Goal: Ask a question

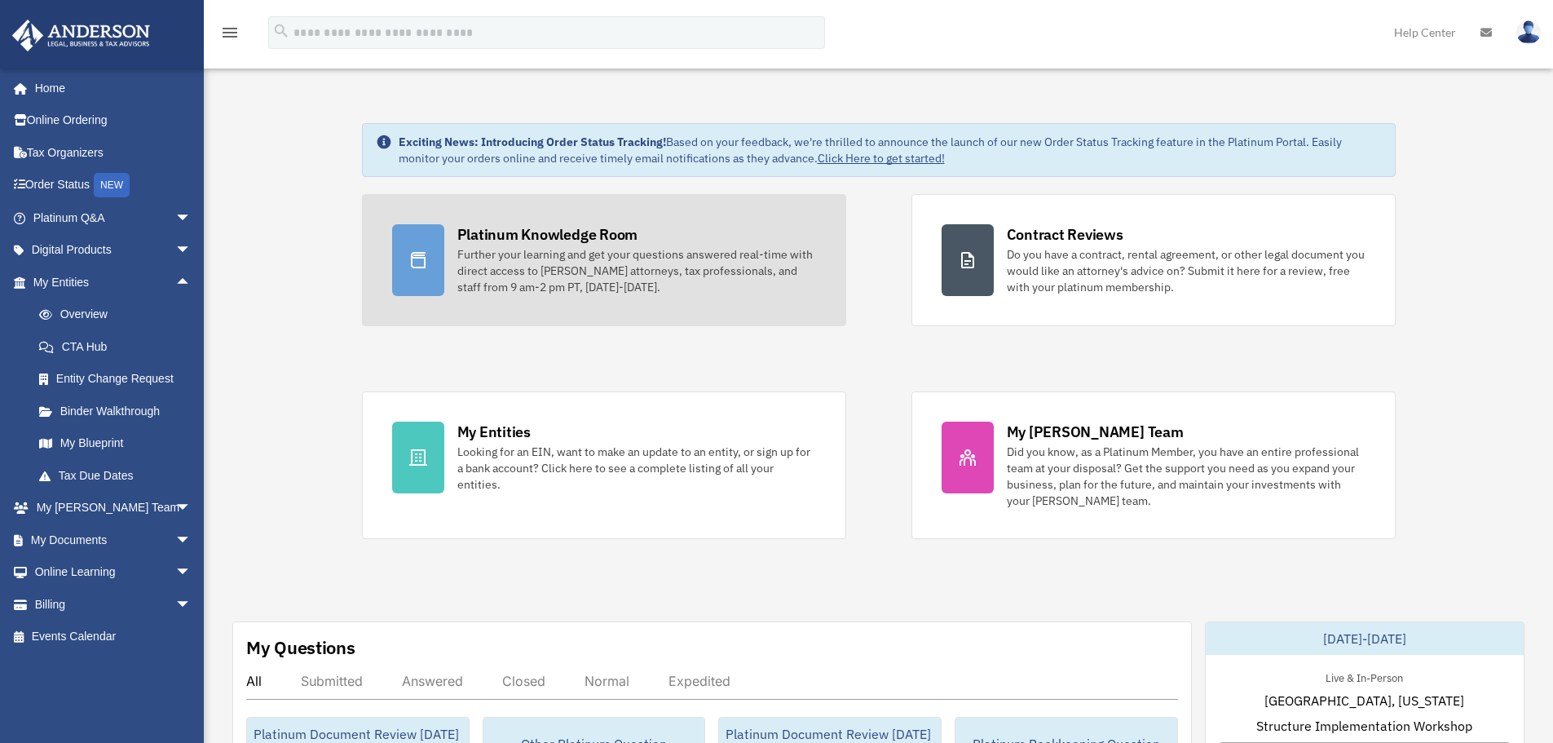
click at [619, 257] on div "Further your learning and get your questions answered real-time with direct acc…" at bounding box center [636, 270] width 359 height 49
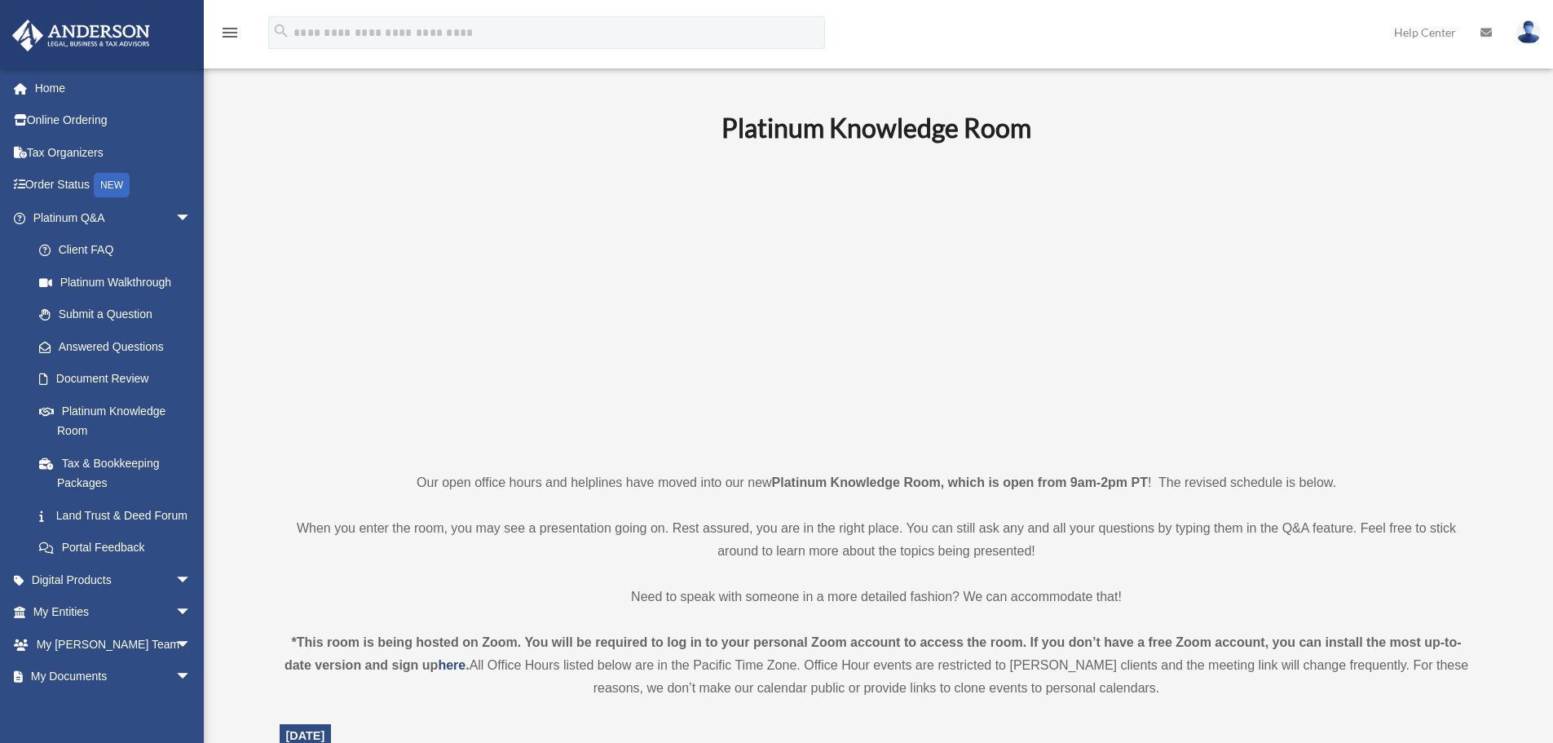
click at [431, 192] on p at bounding box center [877, 306] width 1194 height 283
click at [500, 172] on p at bounding box center [877, 306] width 1194 height 283
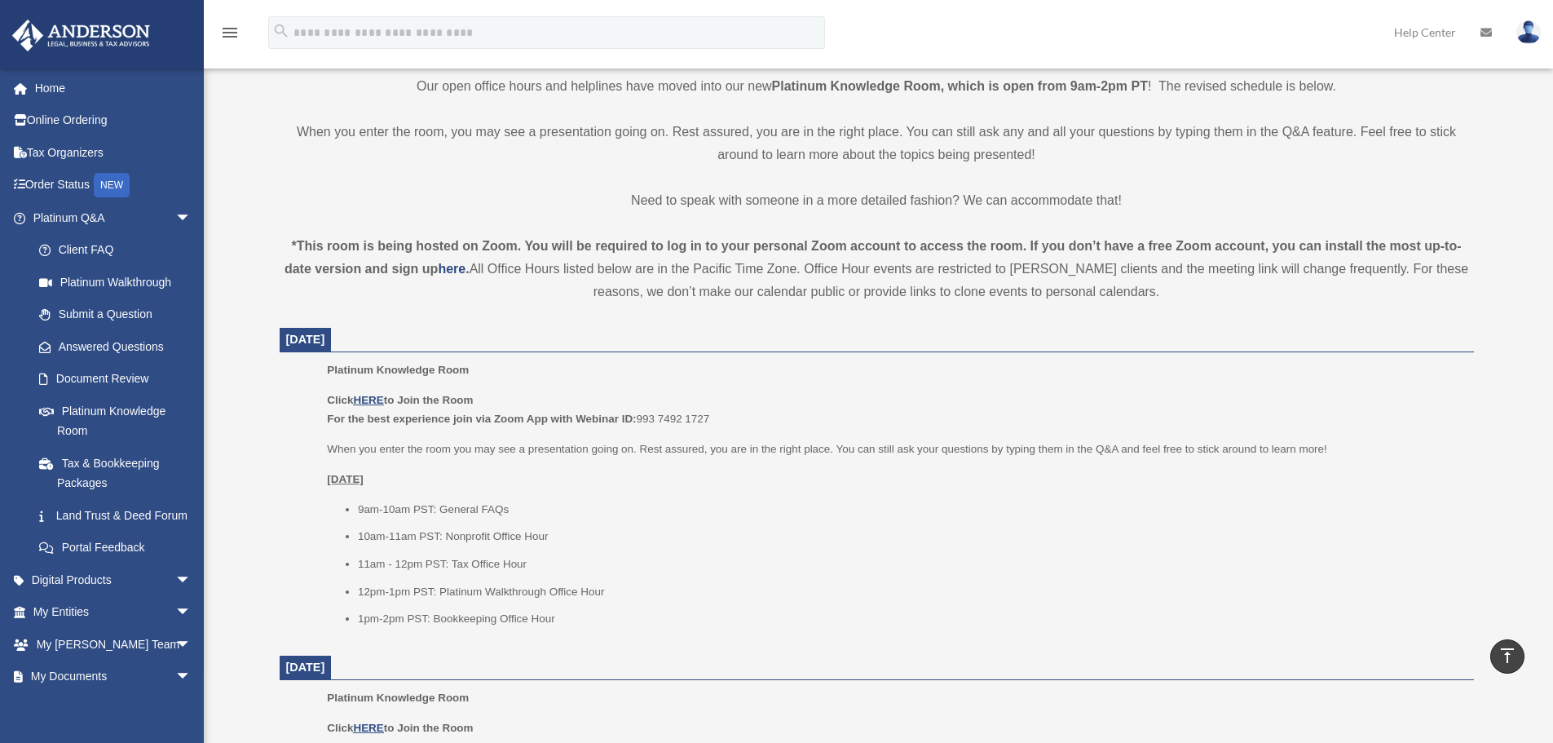
scroll to position [489, 0]
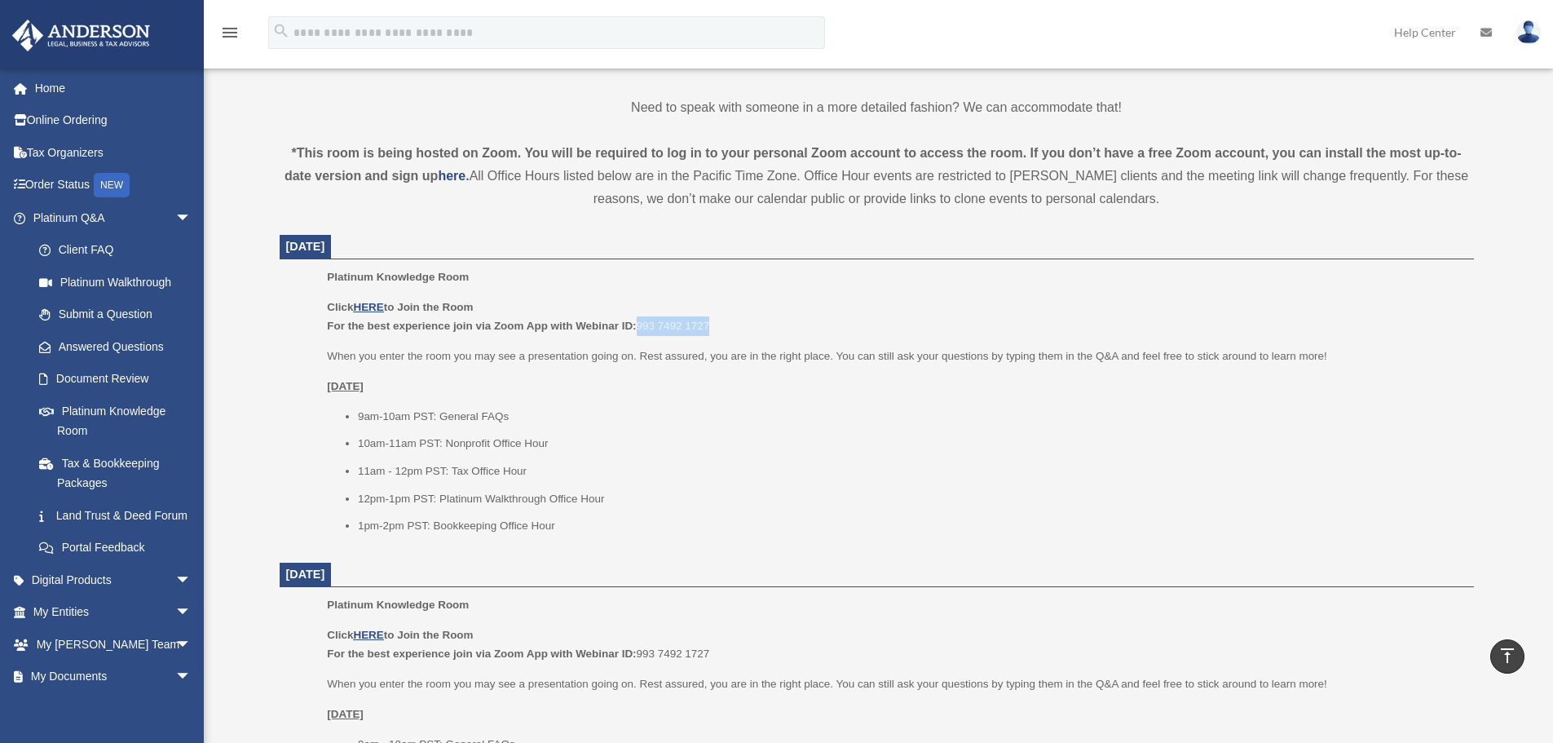
drag, startPoint x: 640, startPoint y: 324, endPoint x: 743, endPoint y: 324, distance: 103.5
click at [743, 324] on p "Click HERE to Join the Room For the best experience join via Zoom App with Webi…" at bounding box center [894, 317] width 1135 height 38
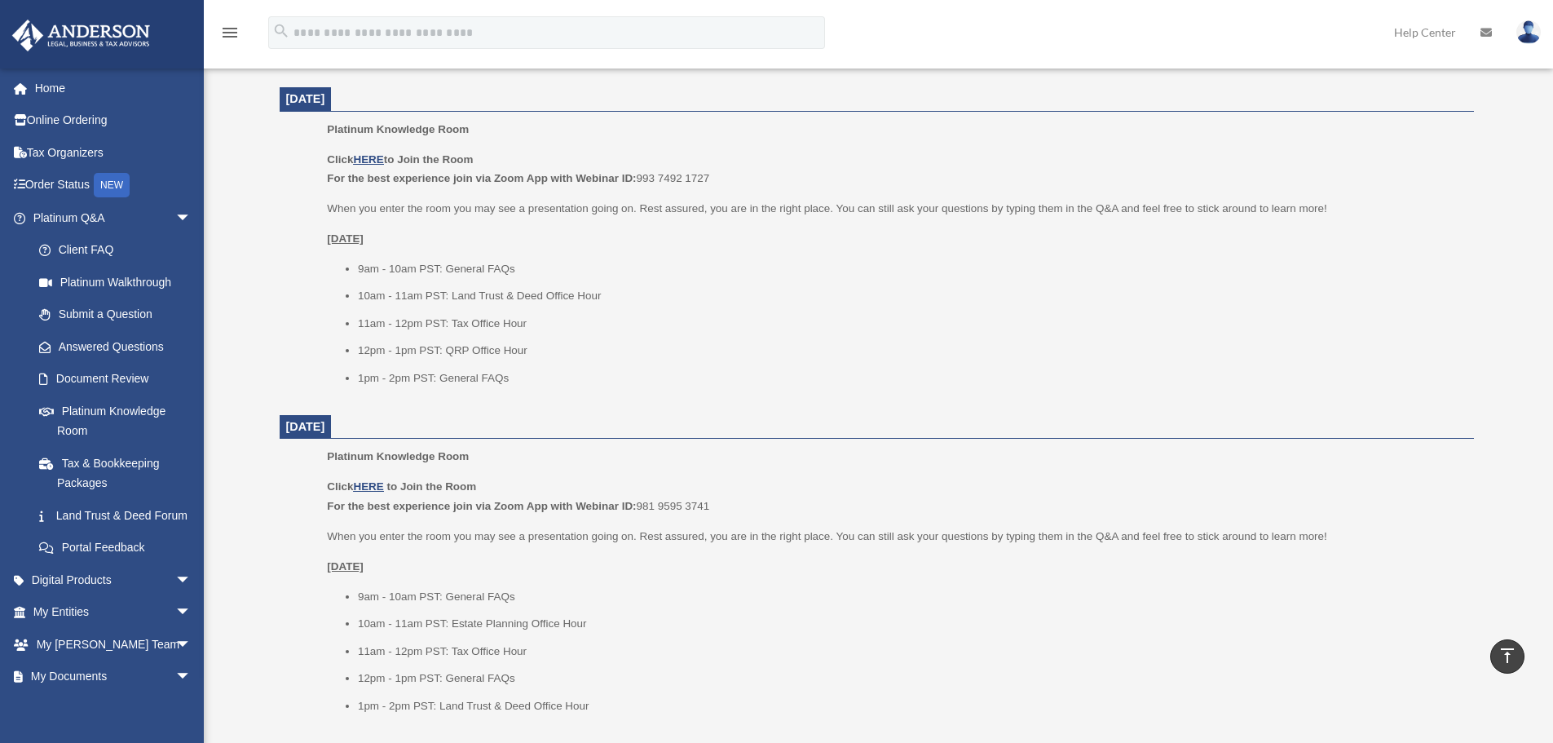
scroll to position [978, 0]
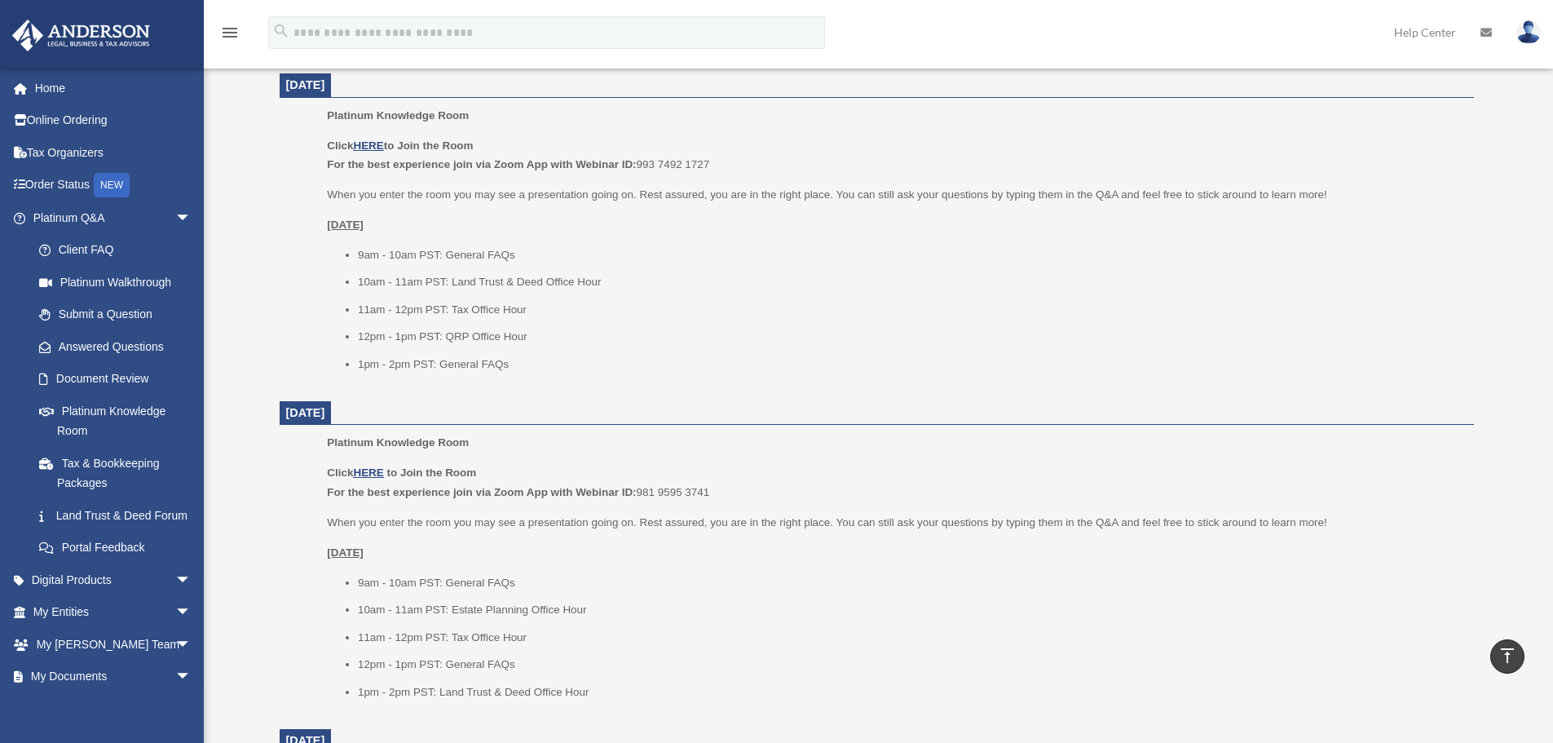
click at [747, 340] on li "12pm - 1pm PST: QRP Office Hour" at bounding box center [910, 337] width 1105 height 20
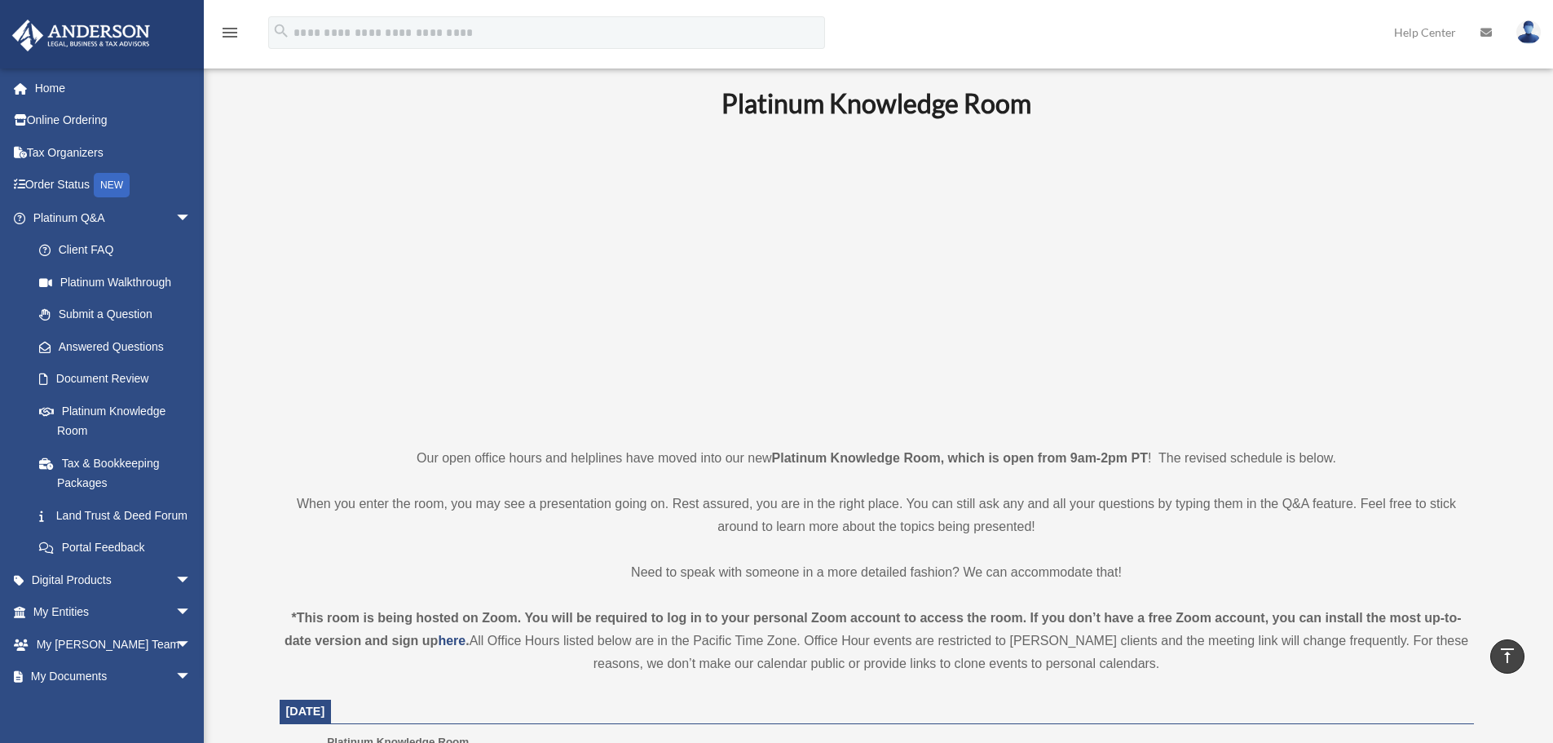
scroll to position [0, 0]
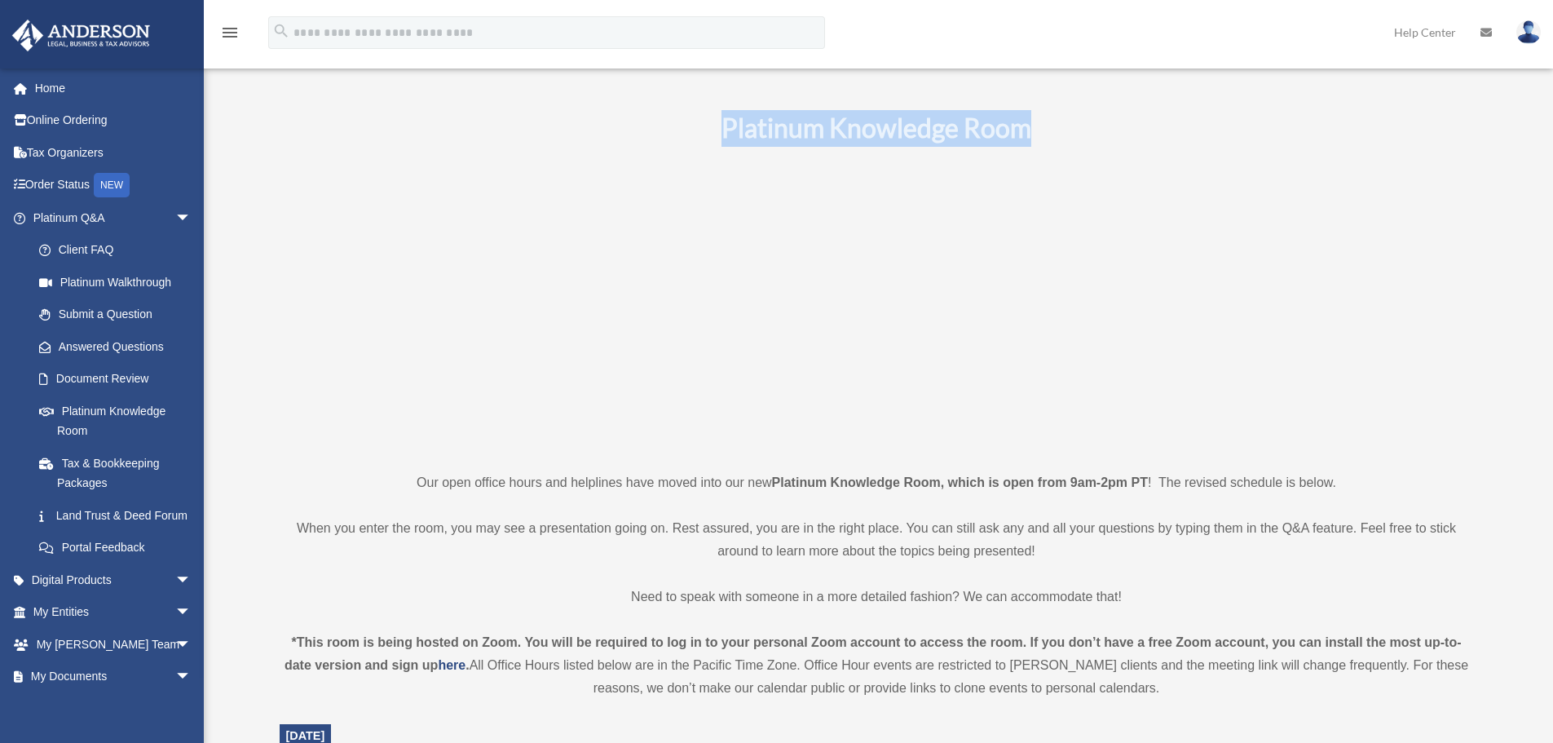
drag, startPoint x: 856, startPoint y: 130, endPoint x: 1040, endPoint y: 130, distance: 184.2
click at [1040, 130] on h1 "Platinum Knowledge Room" at bounding box center [877, 128] width 1194 height 37
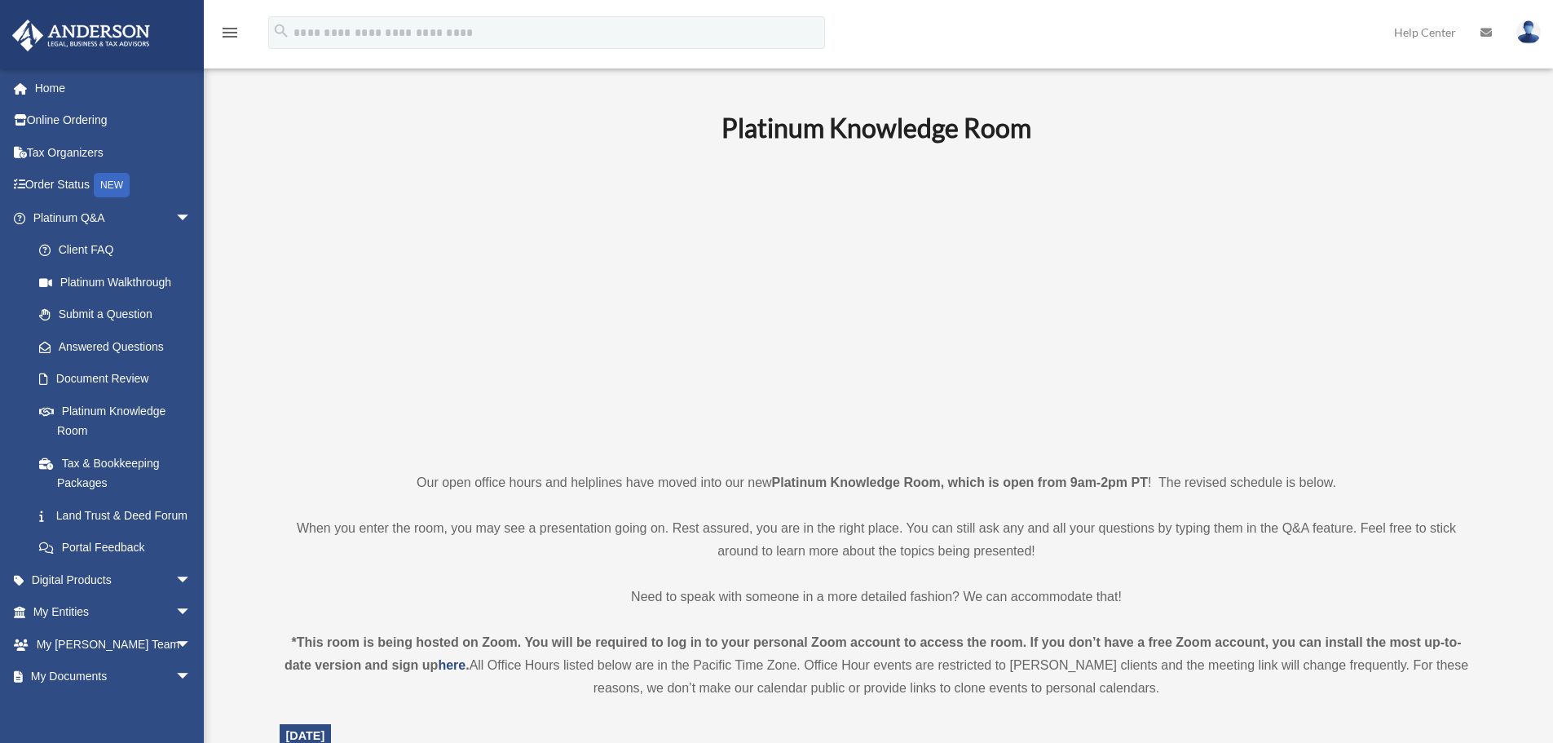
click at [1195, 185] on p at bounding box center [877, 306] width 1194 height 283
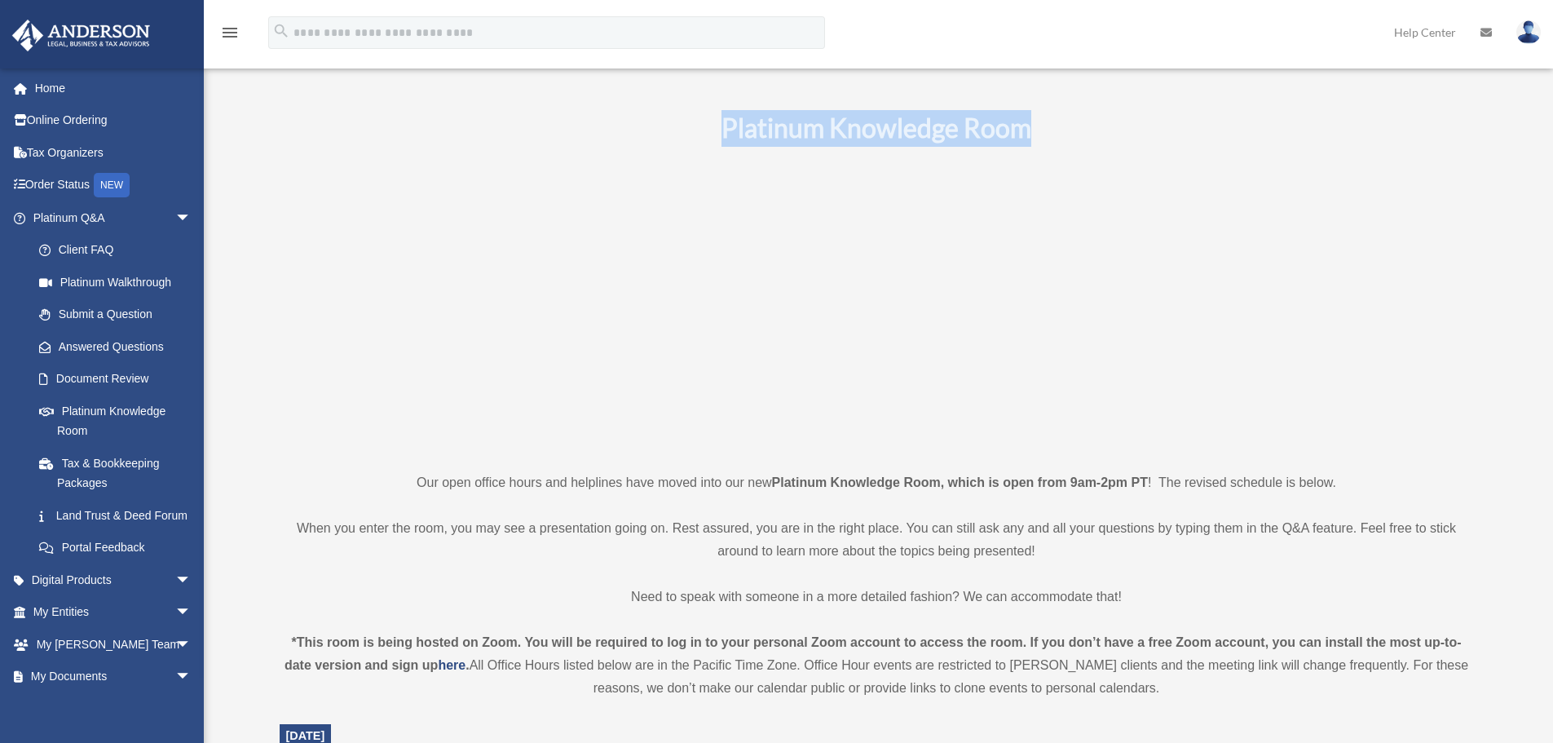
drag, startPoint x: 724, startPoint y: 125, endPoint x: 1038, endPoint y: 136, distance: 314.8
click at [1038, 136] on h1 "Platinum Knowledge Room" at bounding box center [877, 128] width 1194 height 37
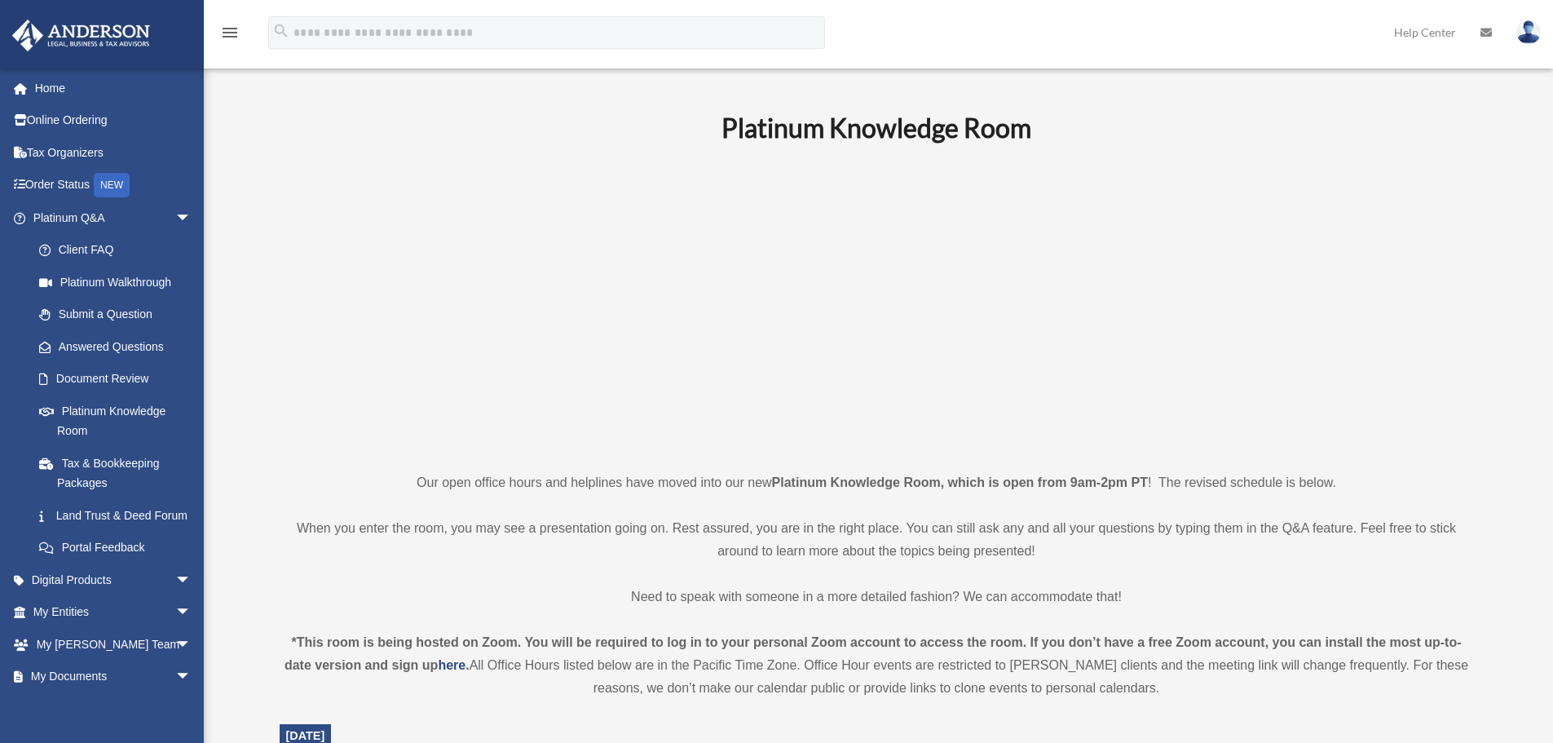
click at [531, 225] on p at bounding box center [877, 306] width 1194 height 283
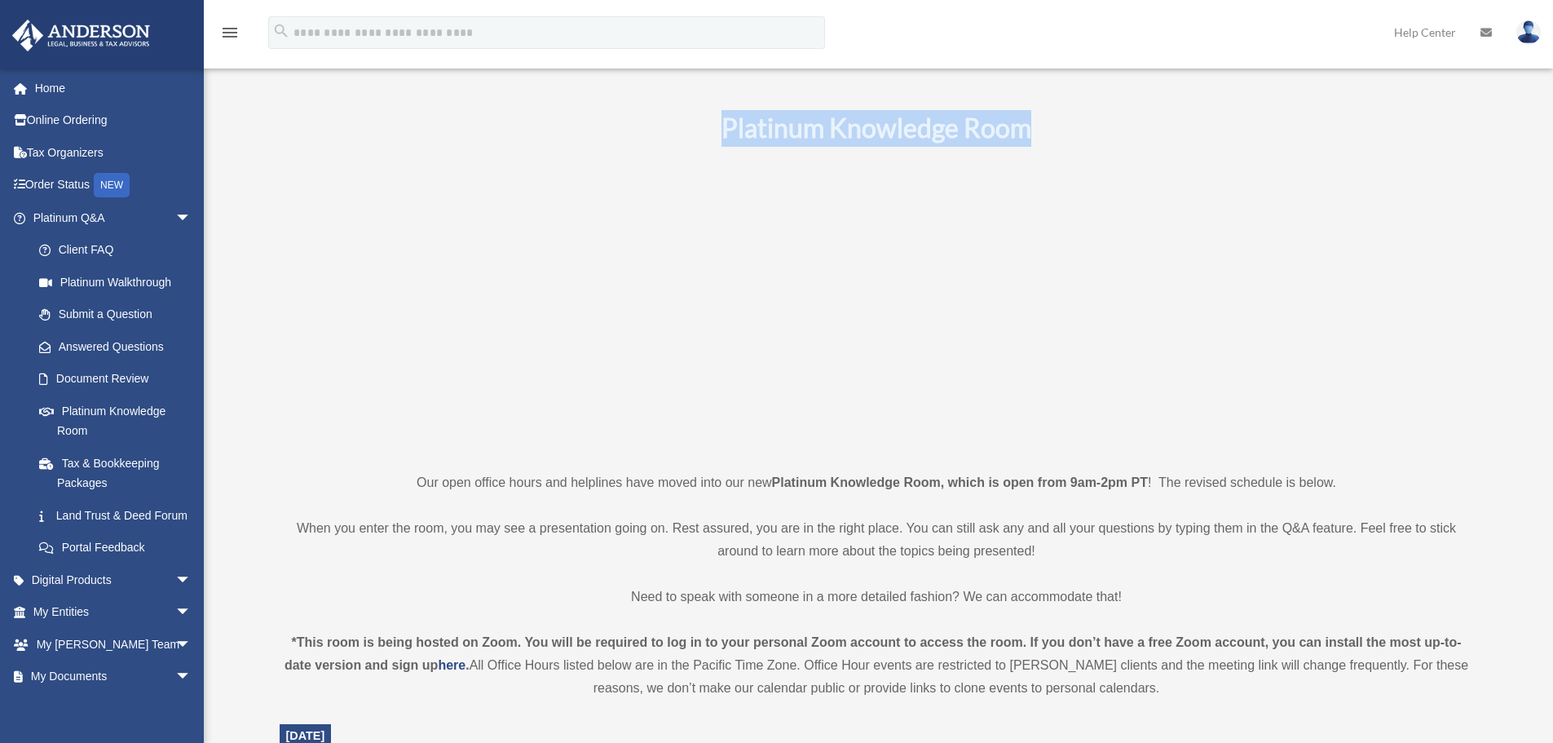
drag, startPoint x: 713, startPoint y: 116, endPoint x: 1068, endPoint y: 126, distance: 354.7
click at [1068, 126] on h1 "Platinum Knowledge Room" at bounding box center [877, 128] width 1194 height 37
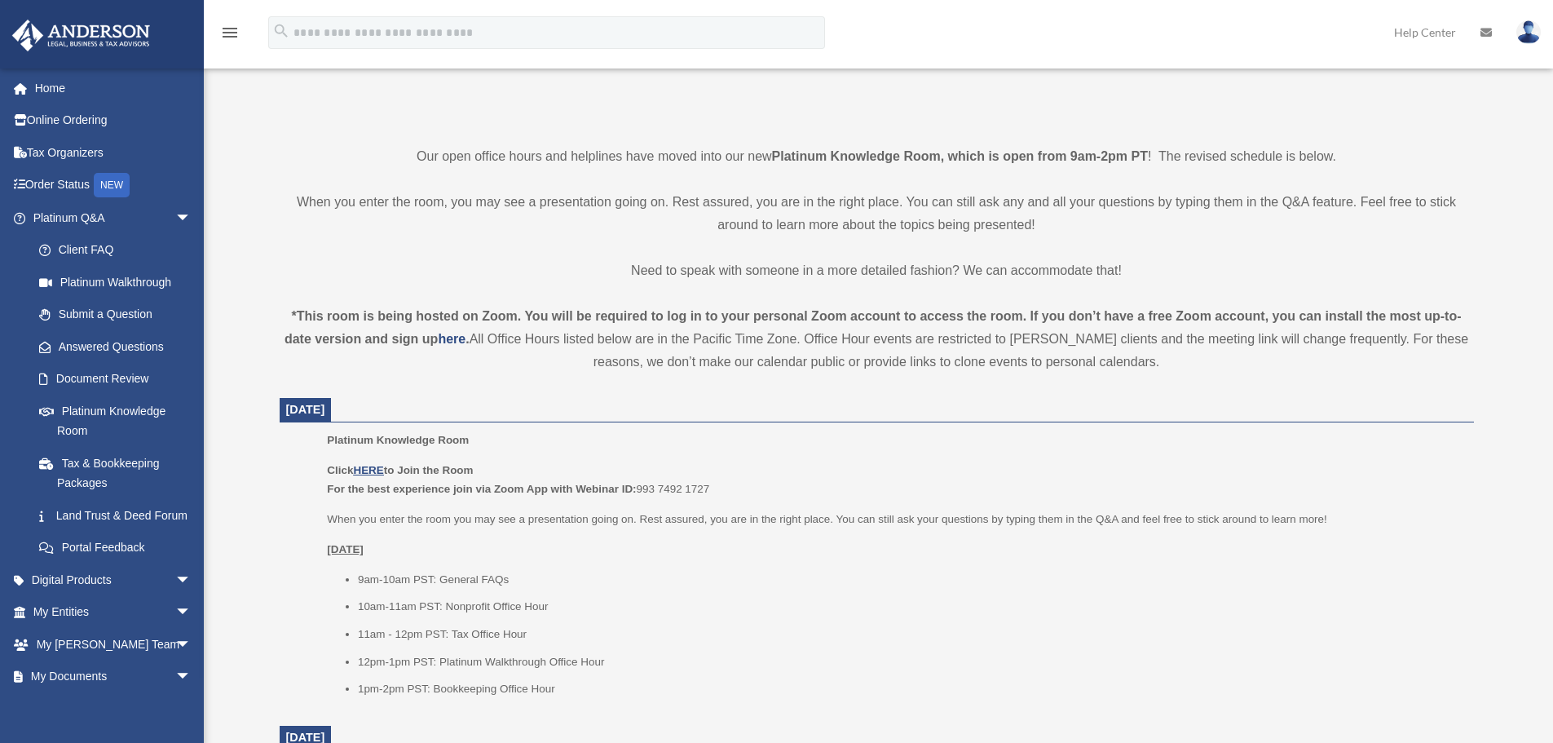
scroll to position [571, 0]
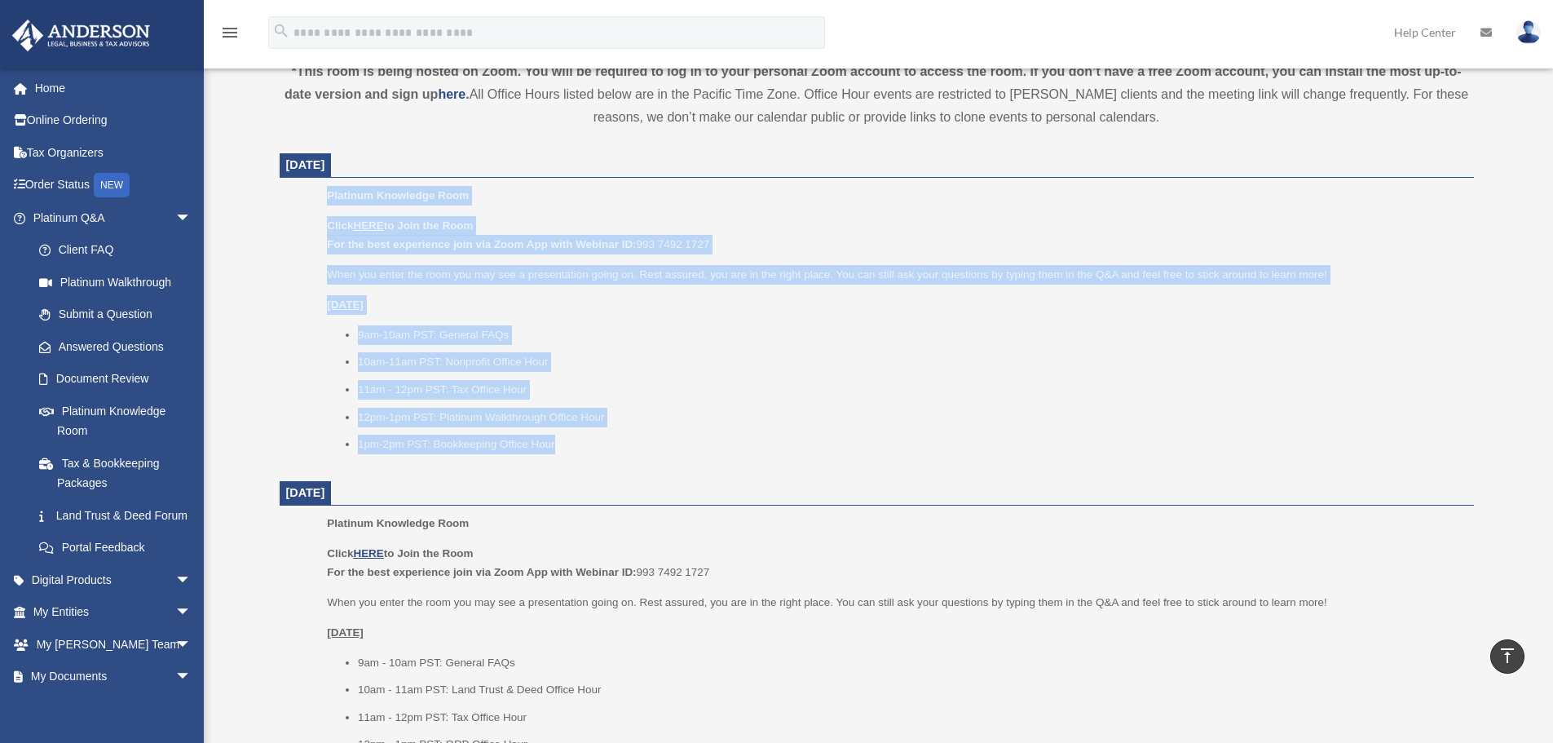
drag, startPoint x: 628, startPoint y: 449, endPoint x: 313, endPoint y: 187, distance: 409.2
click at [313, 187] on ul "Platinum Knowledge Room Click HERE to Join the Room For the best experience joi…" at bounding box center [876, 325] width 1171 height 279
click at [839, 440] on li "1pm-2pm PST: Bookkeeping Office Hour" at bounding box center [910, 444] width 1105 height 20
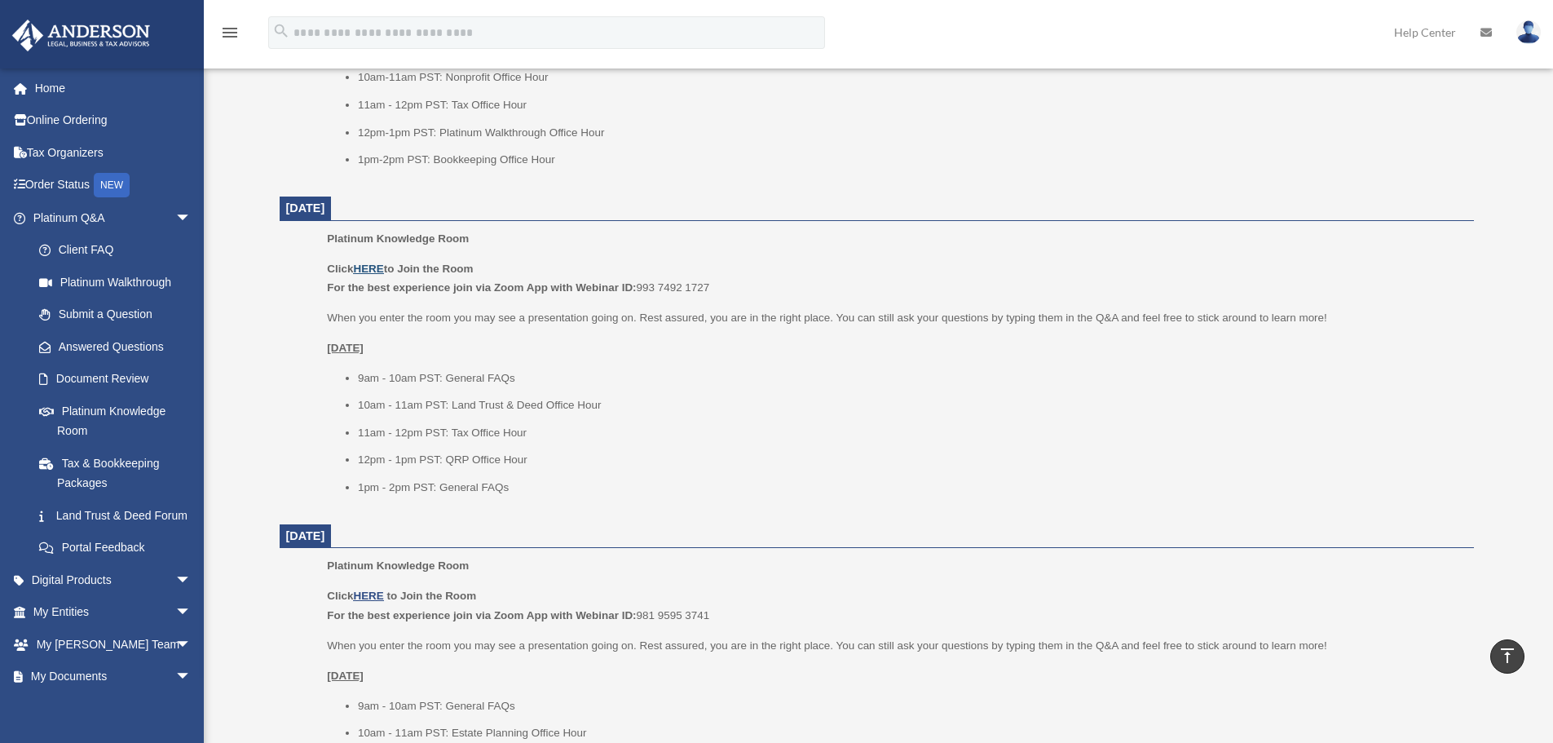
scroll to position [719, 0]
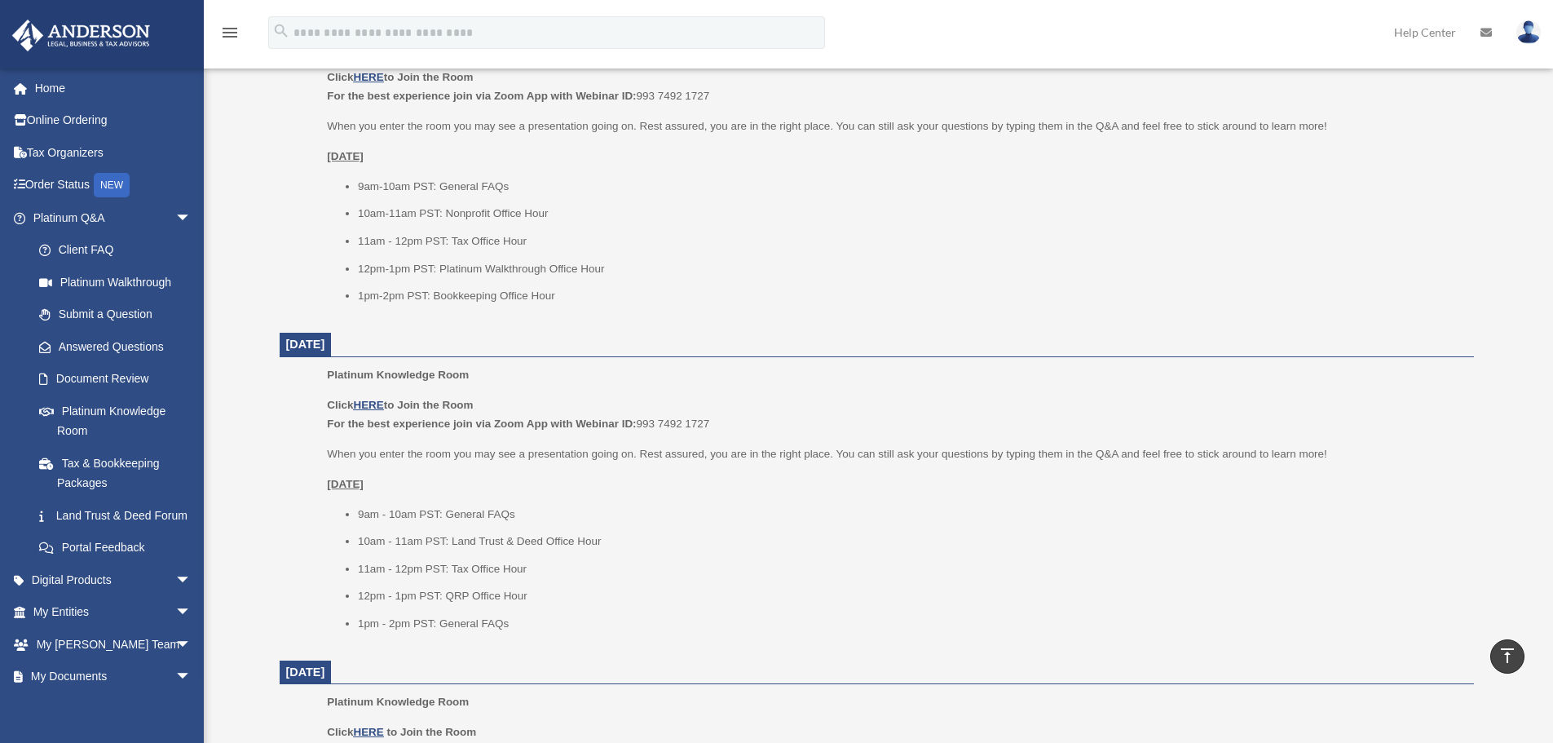
click at [774, 292] on li "1pm-2pm PST: Bookkeeping Office Hour" at bounding box center [910, 296] width 1105 height 20
click at [84, 214] on link "Platinum Q&A arrow_drop_down" at bounding box center [113, 217] width 205 height 33
click at [175, 212] on span "arrow_drop_down" at bounding box center [191, 217] width 33 height 33
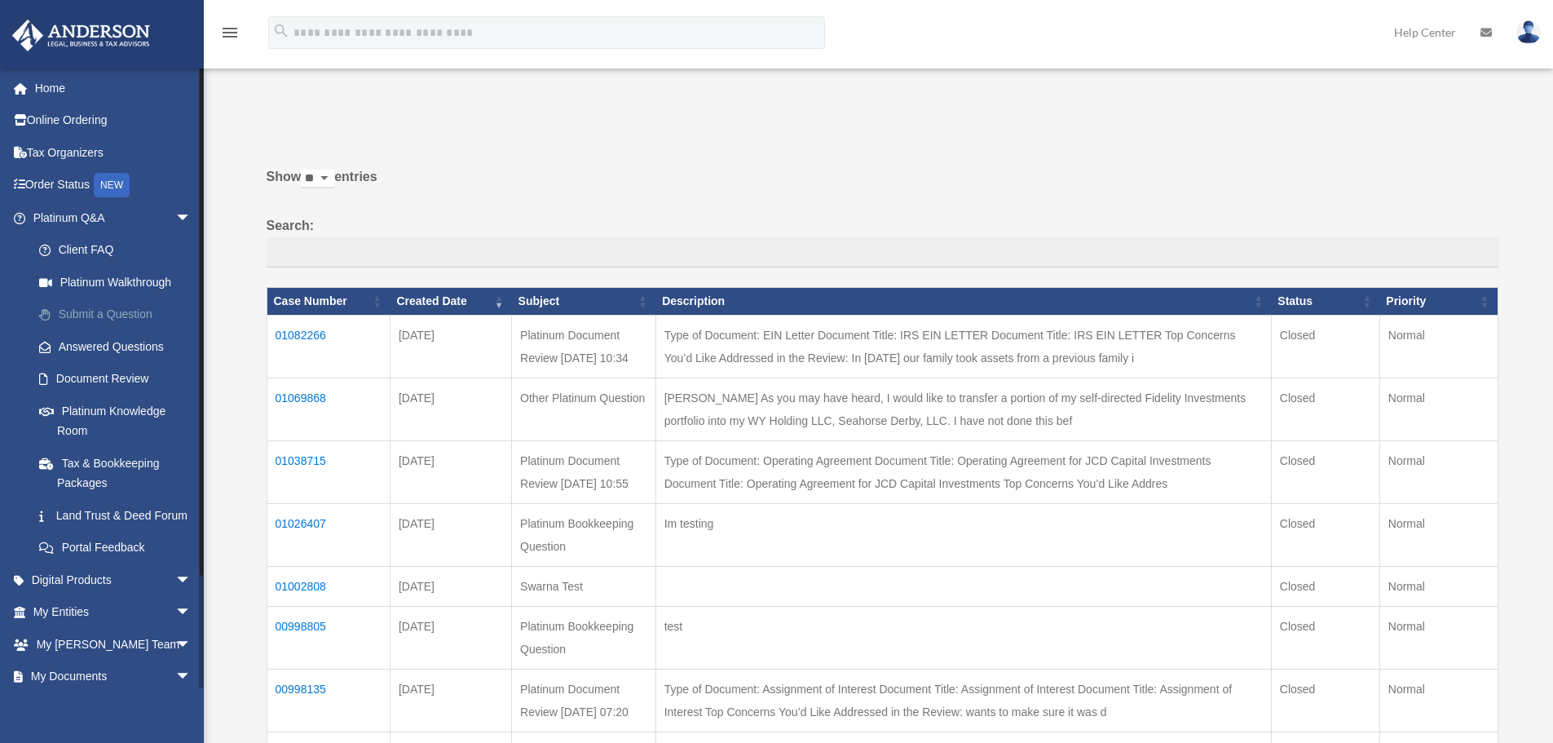
click at [112, 315] on link "Submit a Question" at bounding box center [119, 314] width 193 height 33
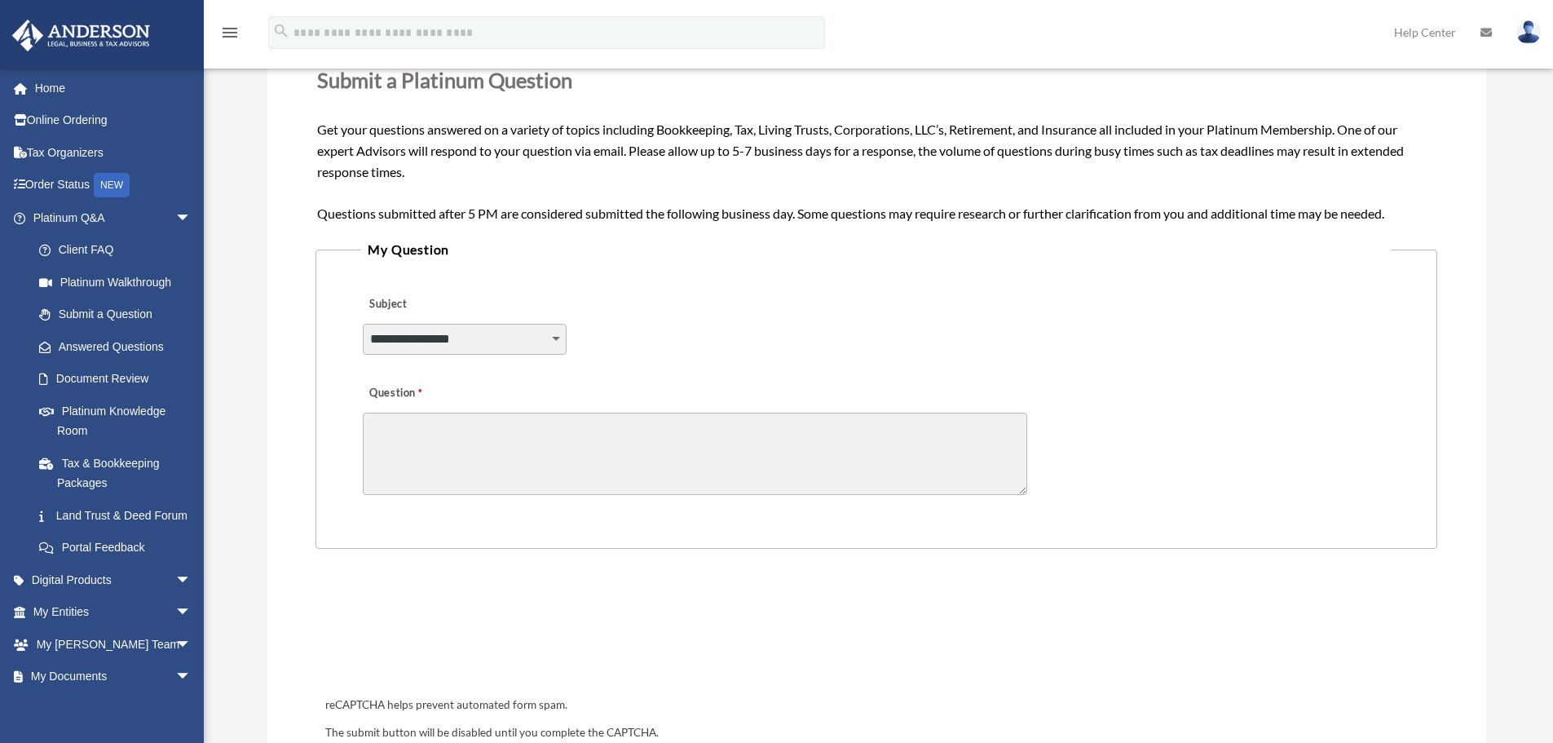
scroll to position [245, 0]
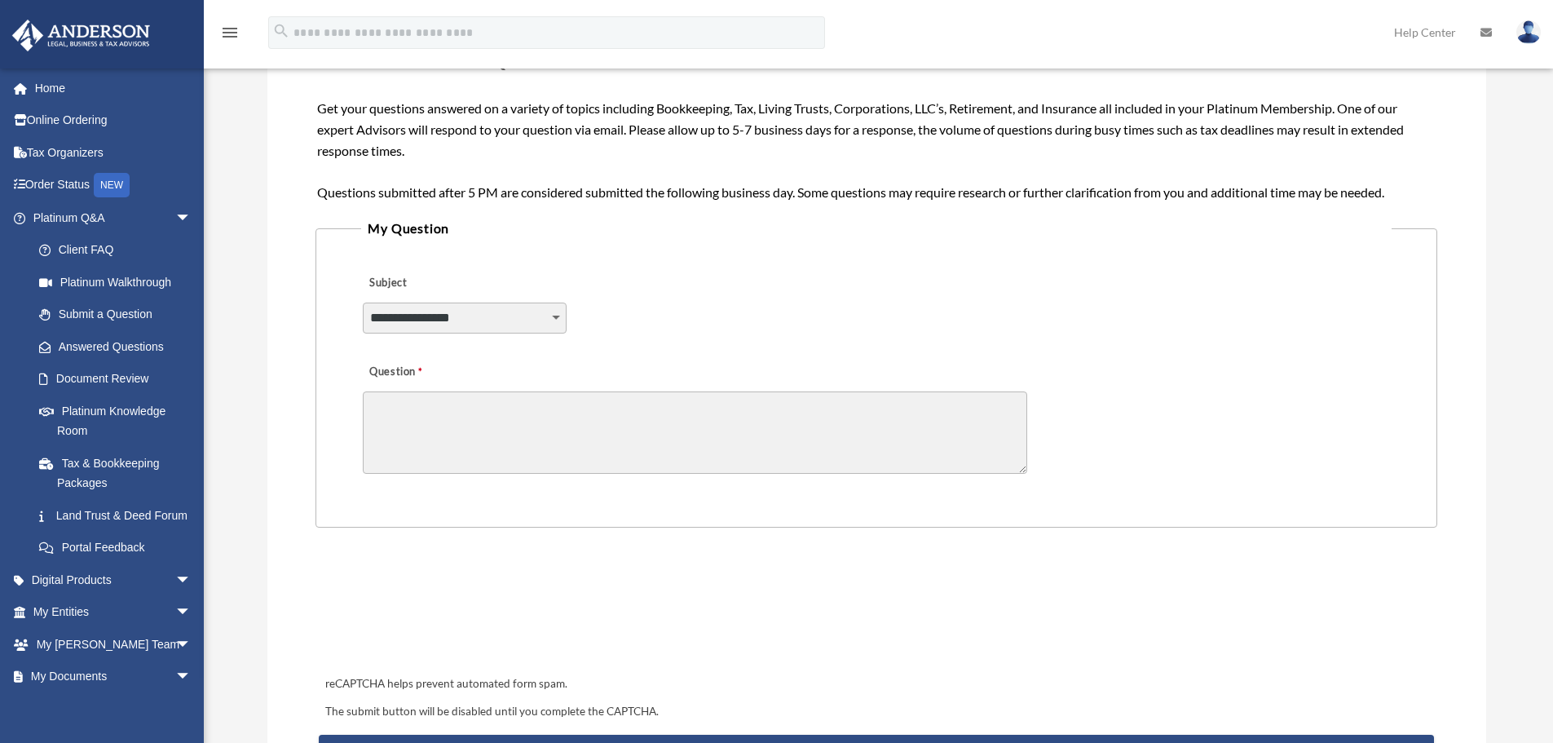
click at [419, 414] on textarea "Question" at bounding box center [695, 432] width 664 height 82
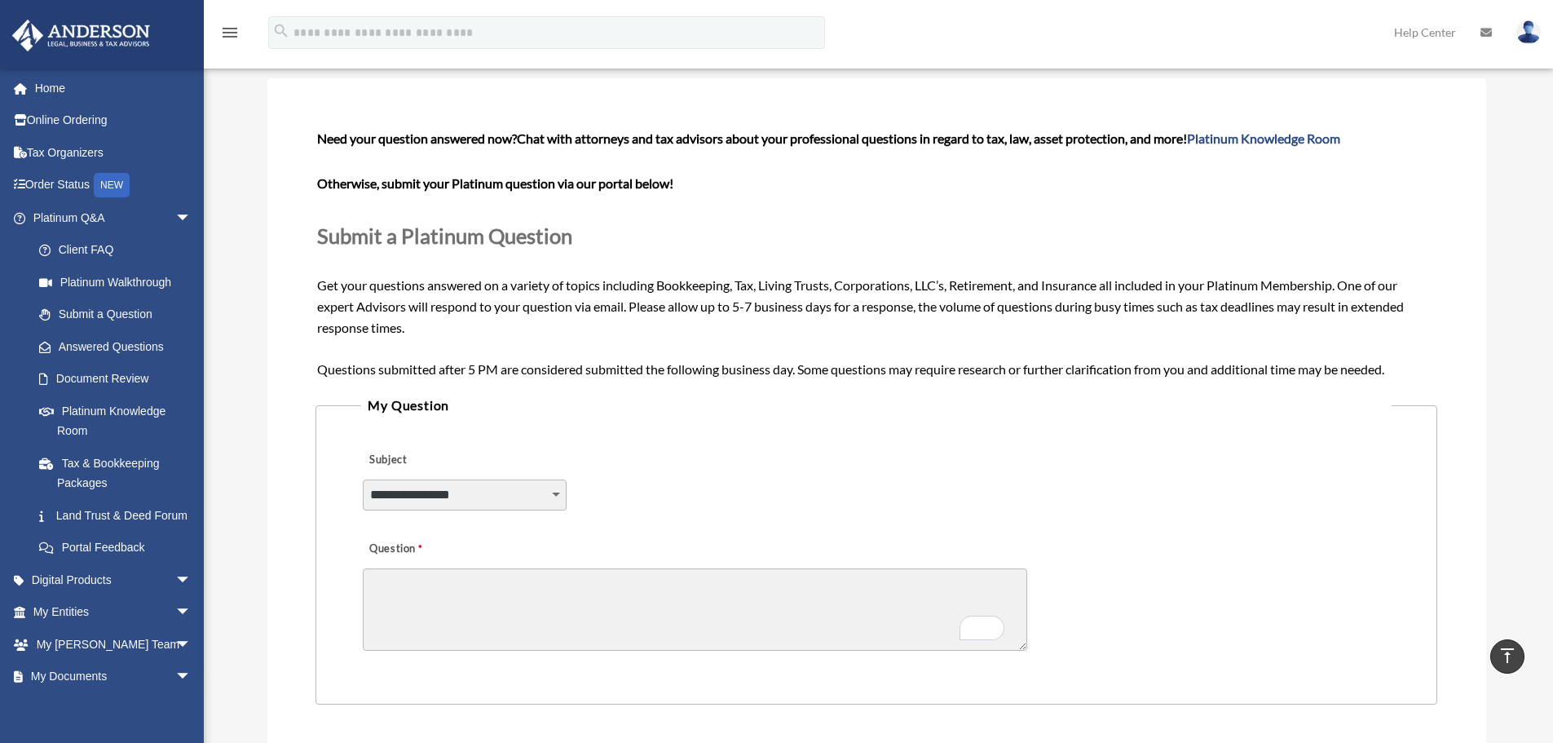
scroll to position [0, 0]
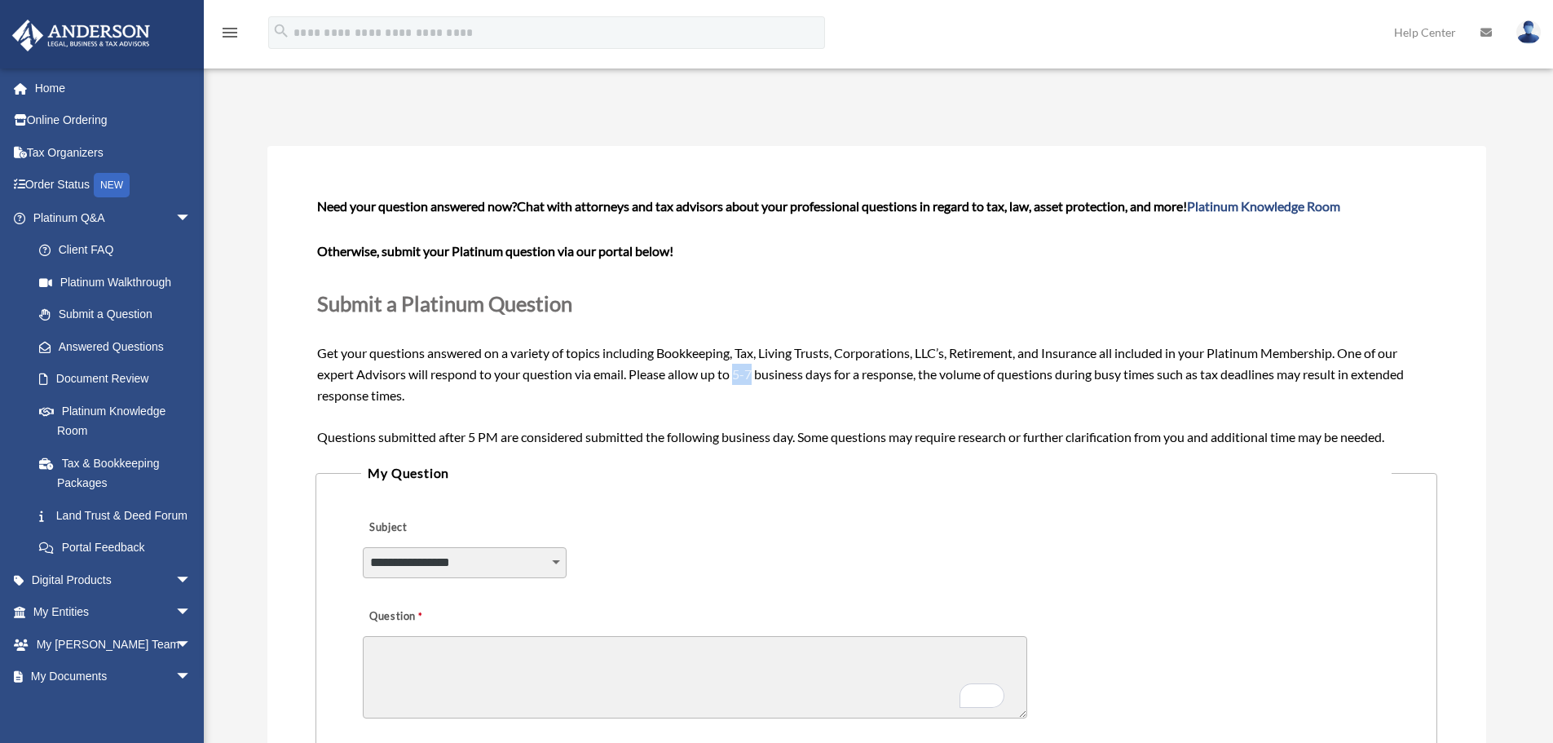
drag, startPoint x: 737, startPoint y: 376, endPoint x: 756, endPoint y: 375, distance: 19.6
click at [756, 375] on span "Need your question answered now? Chat with attorneys and tax advisors about you…" at bounding box center [876, 320] width 1118 height 245
click at [752, 373] on span "Need your question answered now? Chat with attorneys and tax advisors about you…" at bounding box center [876, 320] width 1118 height 245
drag, startPoint x: 739, startPoint y: 374, endPoint x: 756, endPoint y: 378, distance: 18.4
click at [756, 378] on span "Need your question answered now? Chat with attorneys and tax advisors about you…" at bounding box center [876, 320] width 1118 height 245
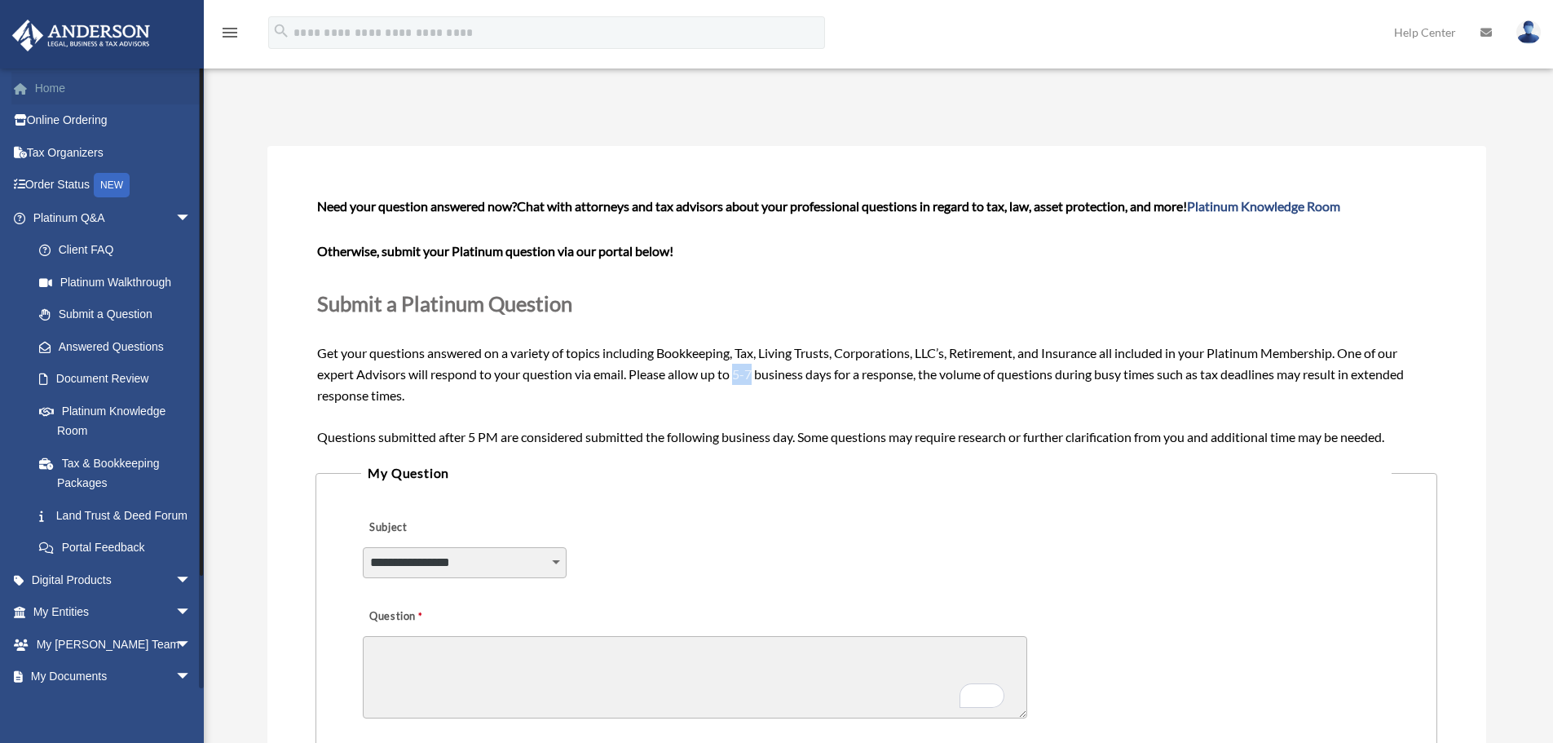
click at [58, 87] on link "Home" at bounding box center [113, 88] width 205 height 33
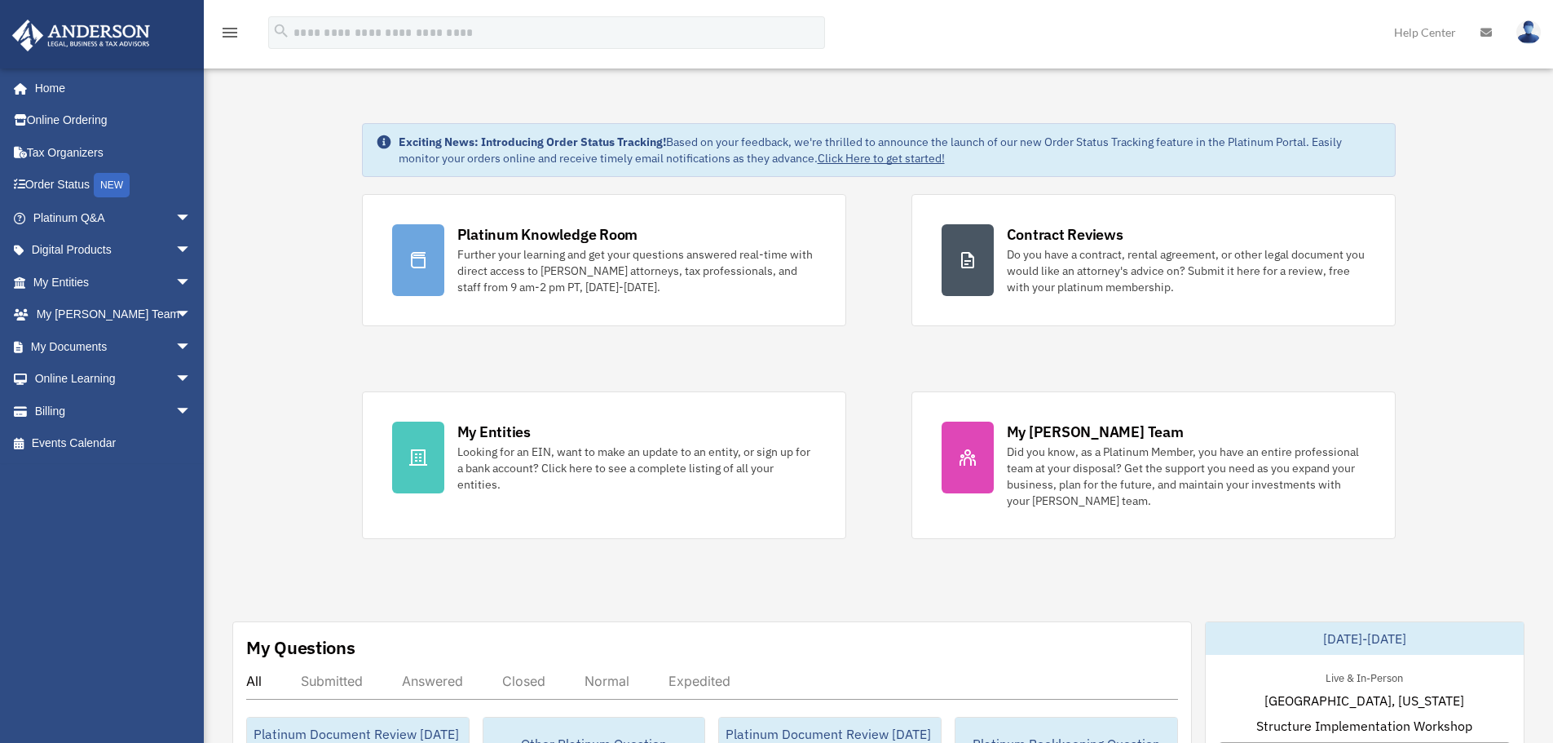
click at [175, 218] on span "arrow_drop_down" at bounding box center [191, 217] width 33 height 33
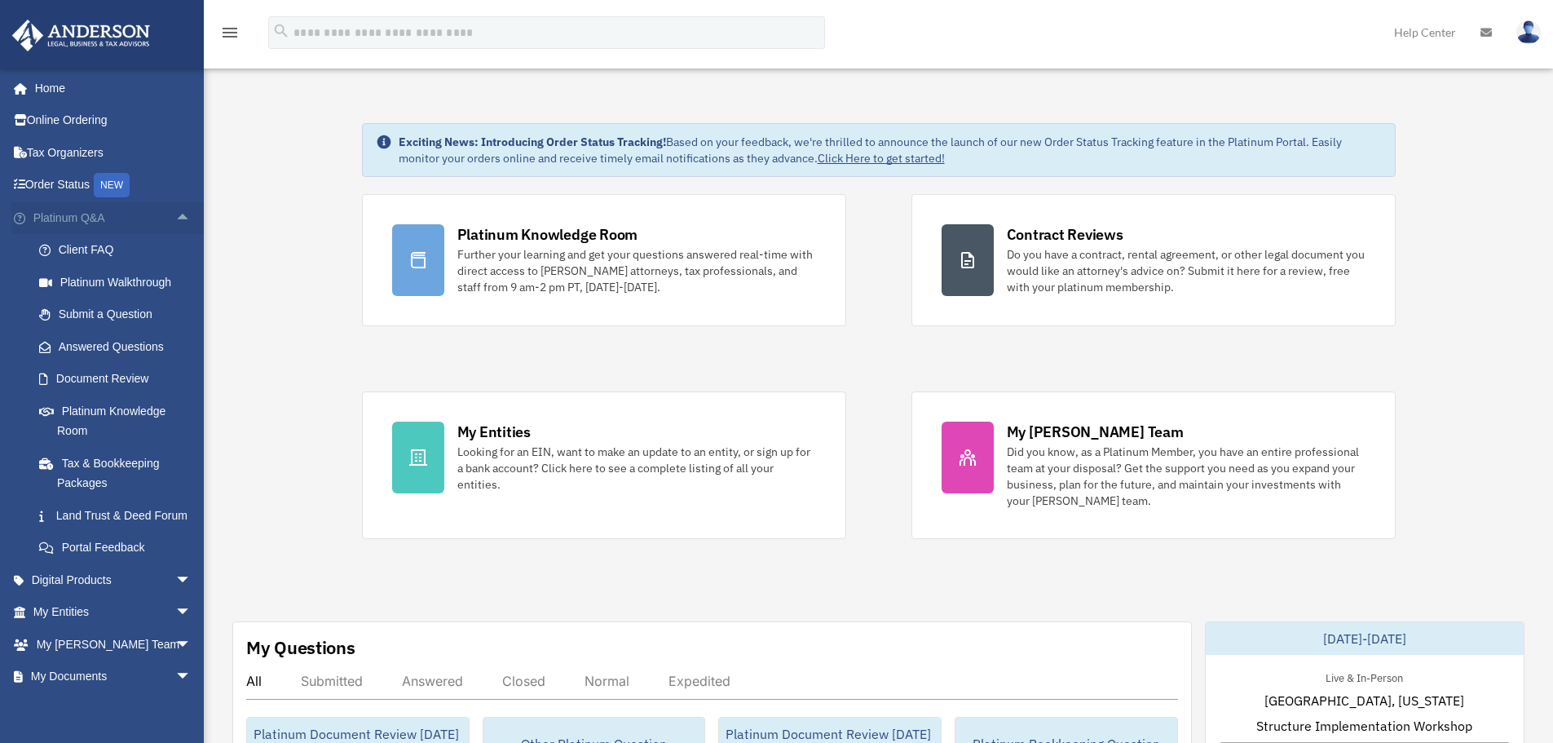
click at [175, 218] on span "arrow_drop_up" at bounding box center [191, 217] width 33 height 33
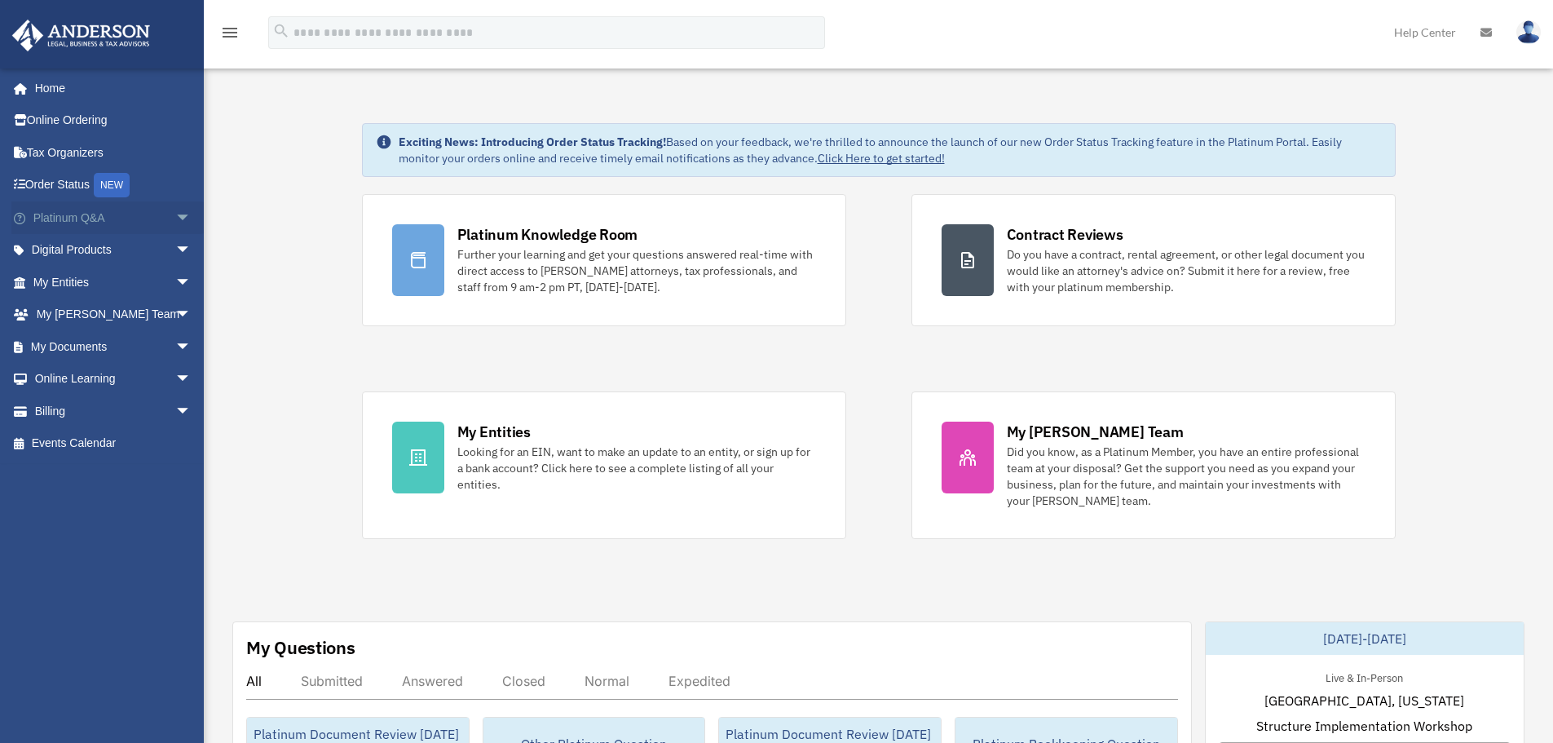
click at [175, 218] on span "arrow_drop_down" at bounding box center [191, 217] width 33 height 33
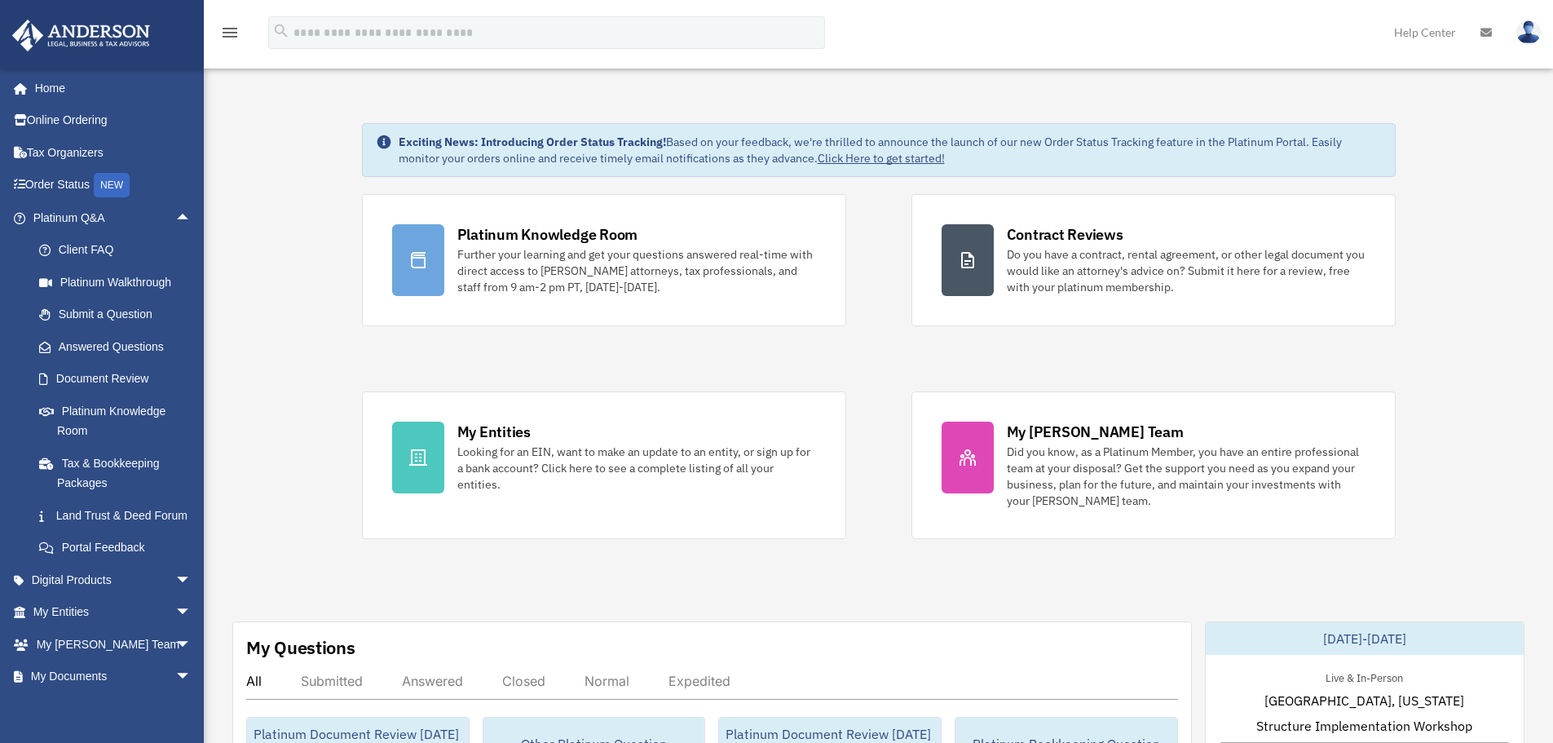
click at [825, 355] on div "Platinum Knowledge Room Further your learning and get your questions answered r…" at bounding box center [879, 366] width 1034 height 345
drag, startPoint x: 342, startPoint y: 181, endPoint x: 872, endPoint y: 319, distance: 547.5
click at [631, 335] on div "Platinum Knowledge Room Further your learning and get your questions answered r…" at bounding box center [879, 366] width 1034 height 345
click at [663, 360] on div "Platinum Knowledge Room Further your learning and get your questions answered r…" at bounding box center [879, 366] width 1034 height 345
